Goal: Task Accomplishment & Management: Manage account settings

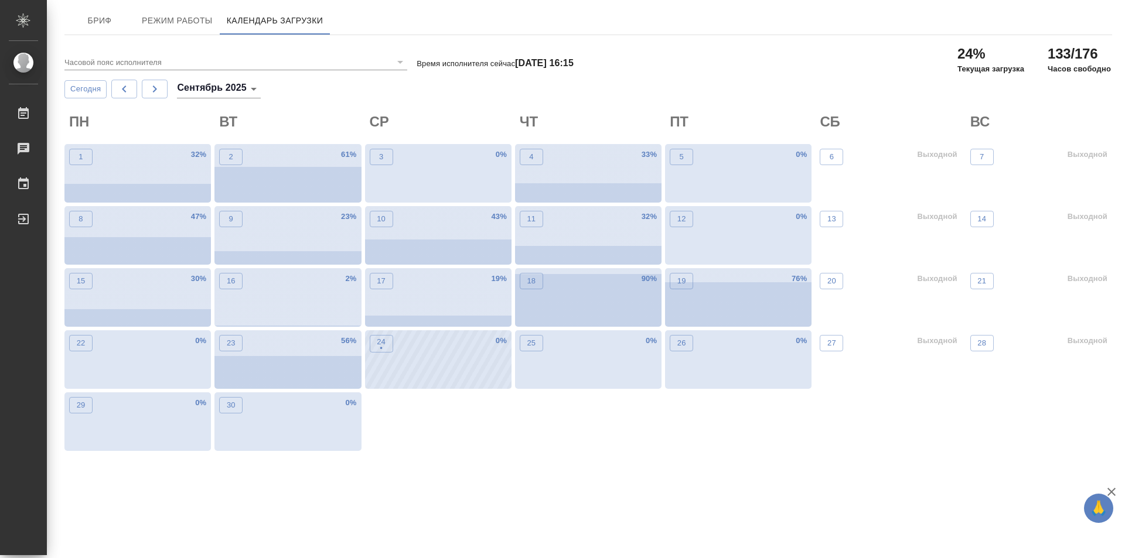
click at [423, 369] on div "24 • 0 %" at bounding box center [438, 360] width 147 height 59
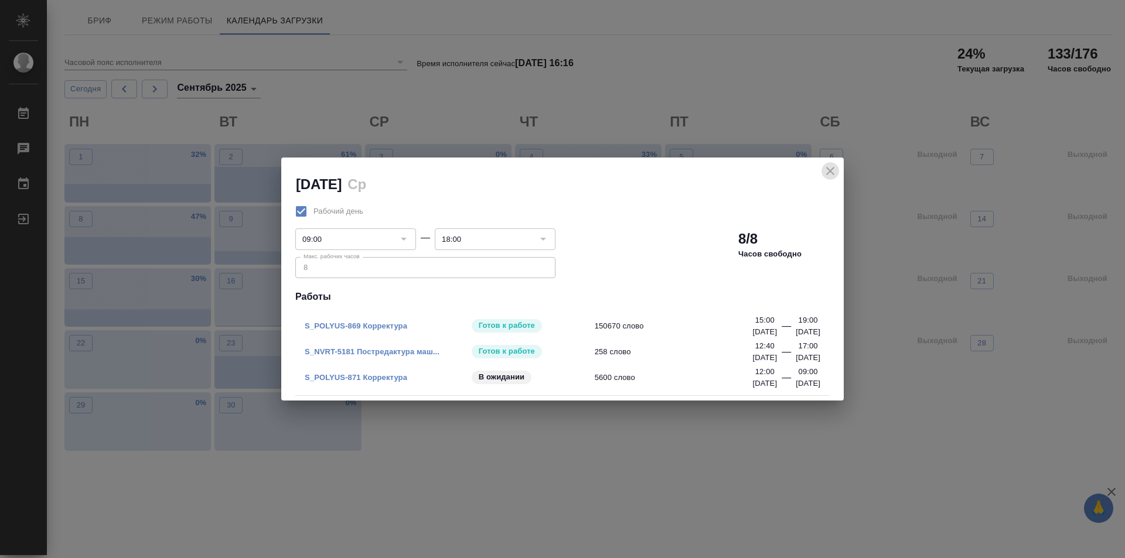
click at [832, 167] on icon "close" at bounding box center [830, 171] width 14 height 14
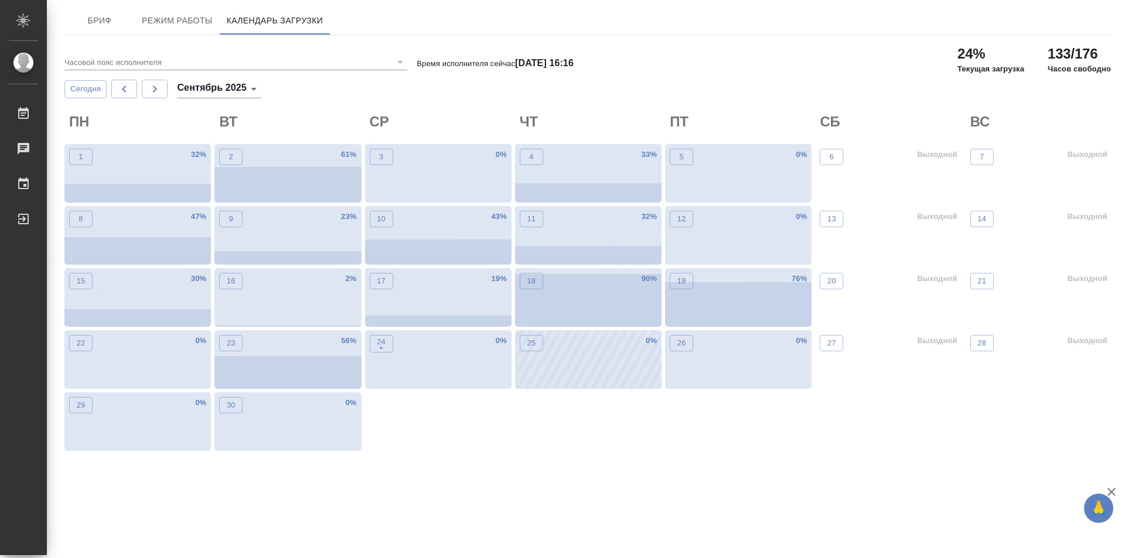
click at [599, 359] on div "25 0 %" at bounding box center [588, 360] width 147 height 59
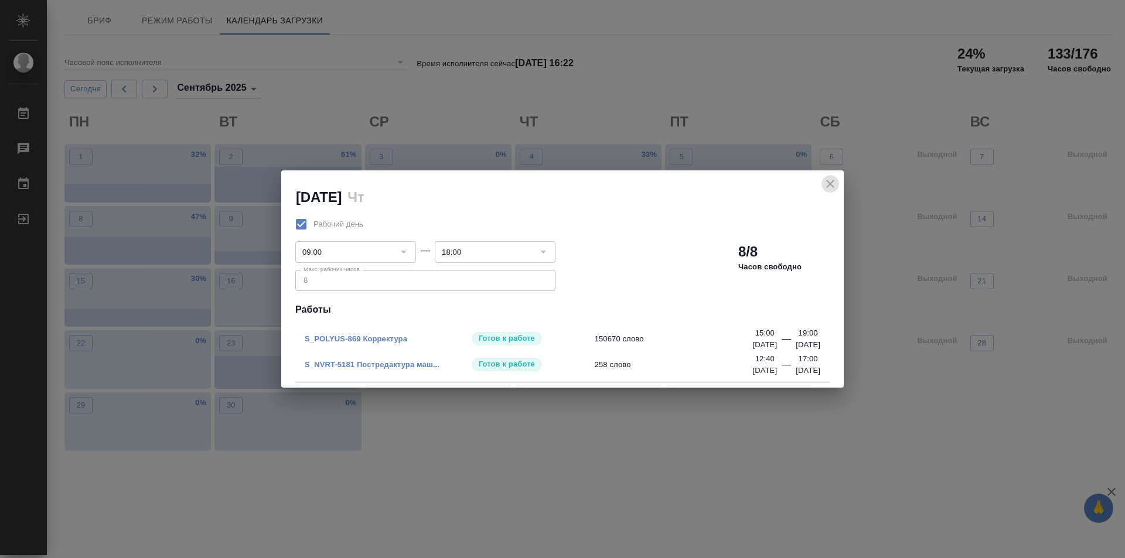
click at [828, 188] on icon "close" at bounding box center [830, 184] width 14 height 14
